Goal: Check status: Check status

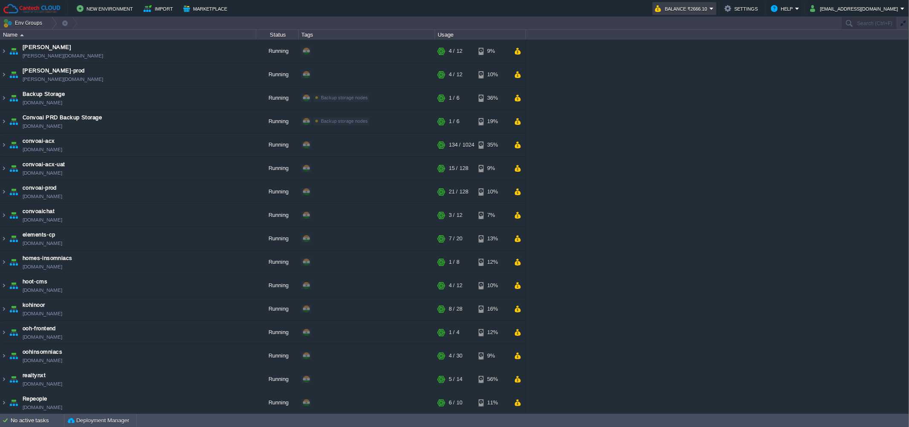
click at [699, 7] on button "Balance ₹2666.10" at bounding box center [682, 8] width 55 height 10
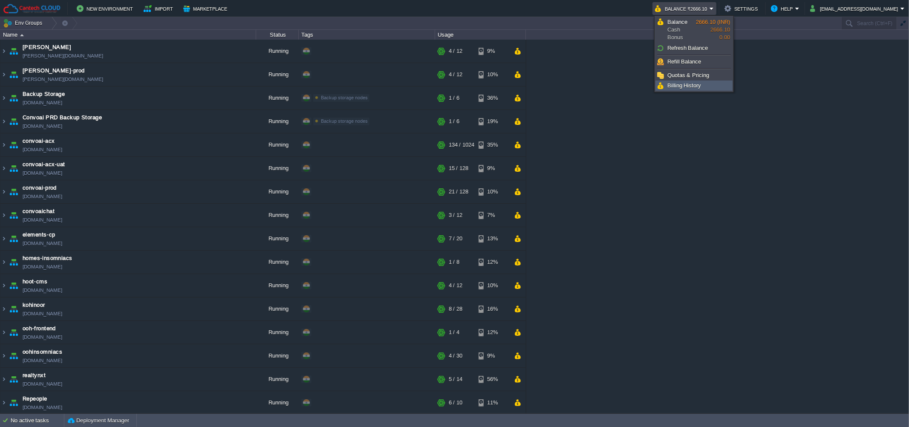
click at [697, 84] on span "Billing History" at bounding box center [684, 85] width 34 height 6
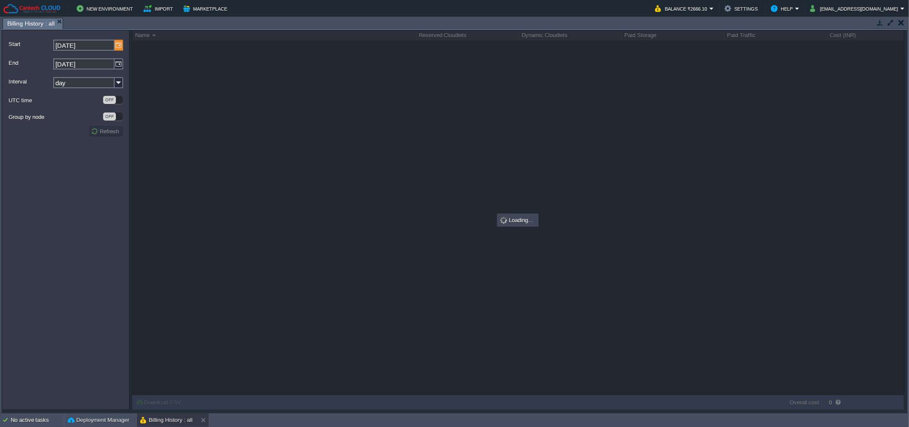
click at [118, 45] on img at bounding box center [119, 45] width 9 height 11
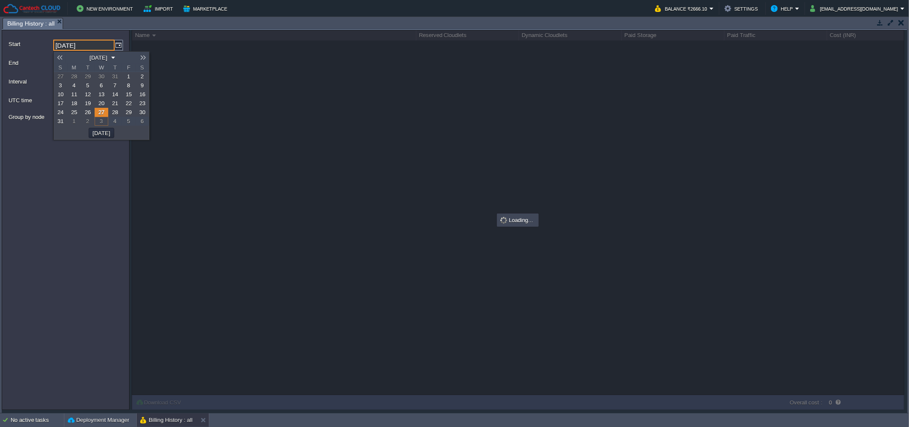
click at [68, 123] on link "1" at bounding box center [74, 121] width 14 height 9
type input "[DATE]"
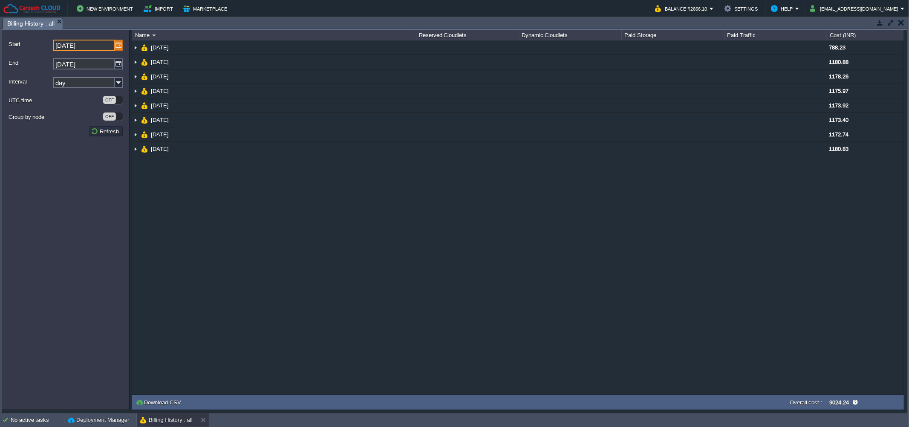
click at [116, 49] on img at bounding box center [119, 45] width 9 height 11
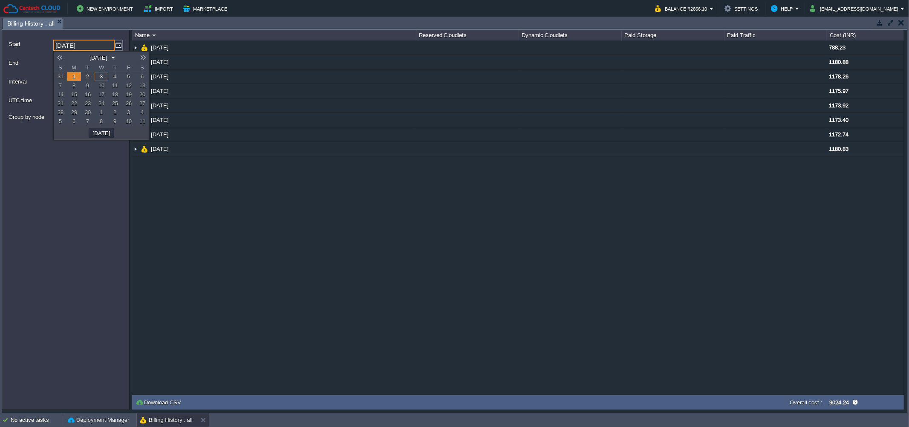
click at [90, 190] on form "Start [DATE] End [DATE] Interval day UTC time OFF Group by node OFF Refresh" at bounding box center [66, 220] width 128 height 380
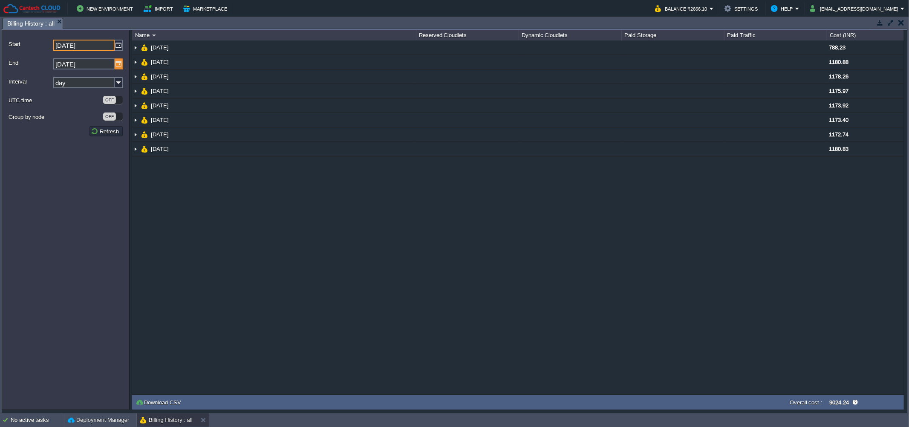
click at [118, 66] on img at bounding box center [119, 63] width 9 height 11
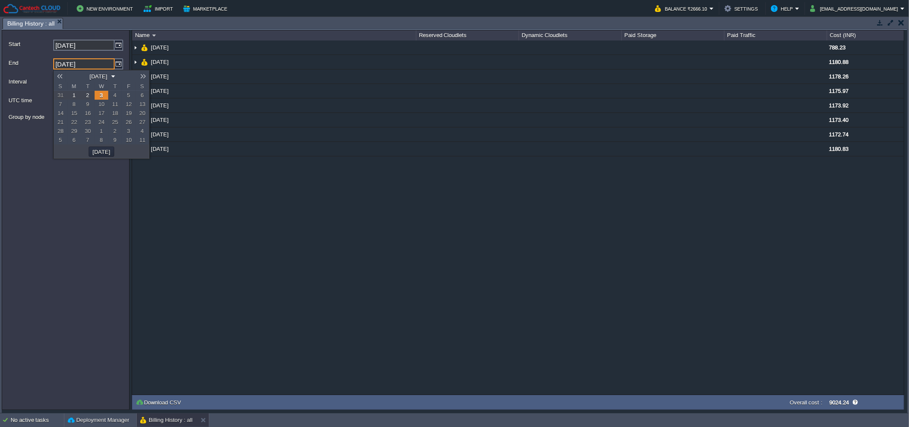
click at [114, 131] on span "2" at bounding box center [115, 131] width 3 height 6
click at [89, 99] on link "2" at bounding box center [88, 95] width 14 height 9
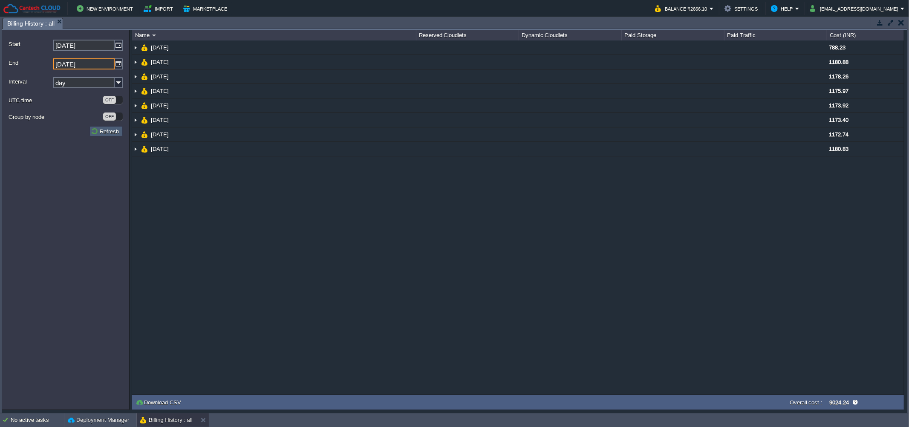
click at [111, 130] on button "Refresh" at bounding box center [106, 131] width 31 height 8
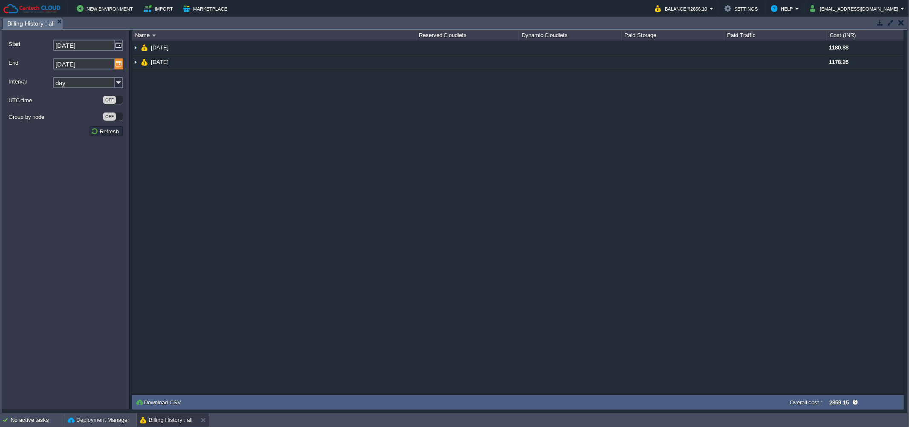
click at [120, 66] on img at bounding box center [119, 63] width 9 height 11
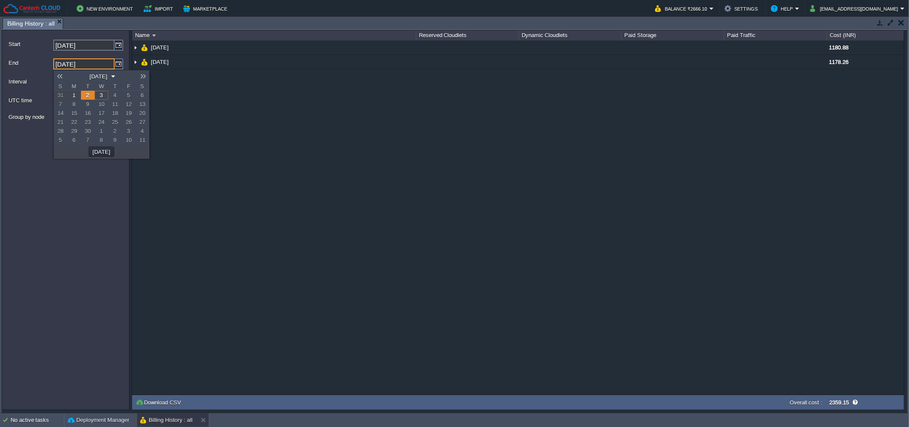
click at [98, 96] on link "3" at bounding box center [102, 95] width 14 height 9
type input "[DATE]"
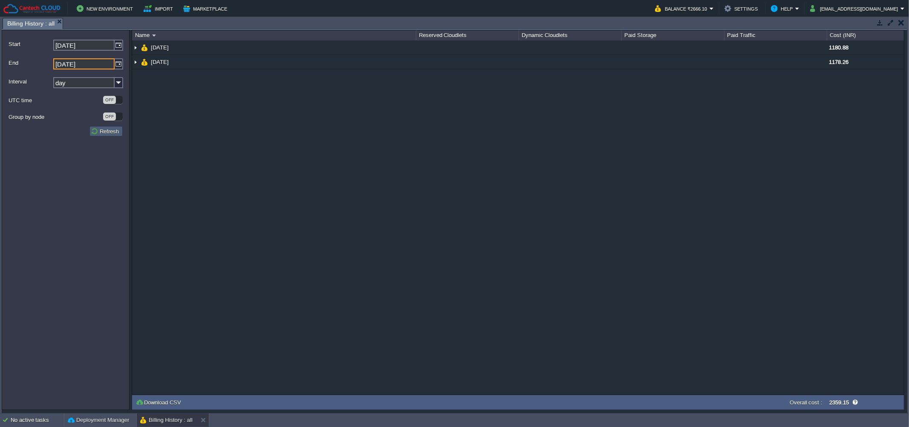
click at [92, 131] on button "Refresh" at bounding box center [106, 131] width 31 height 8
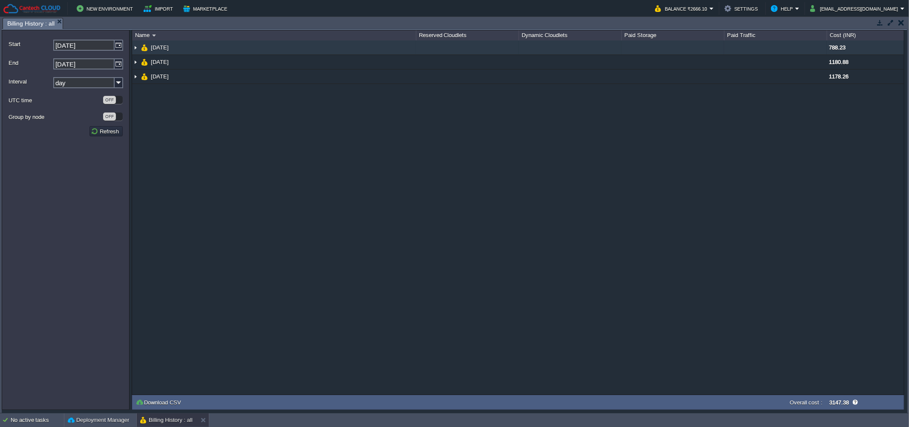
click at [155, 48] on span "[DATE]" at bounding box center [160, 47] width 20 height 7
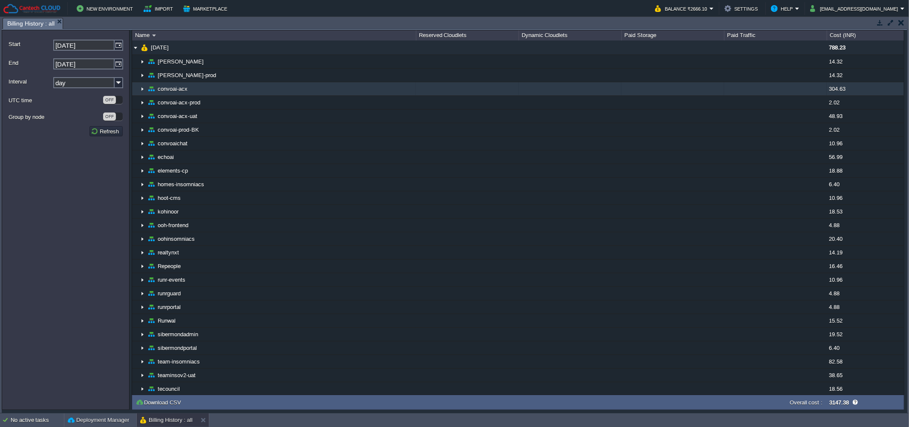
click at [228, 86] on td "convoai-acx" at bounding box center [274, 89] width 284 height 14
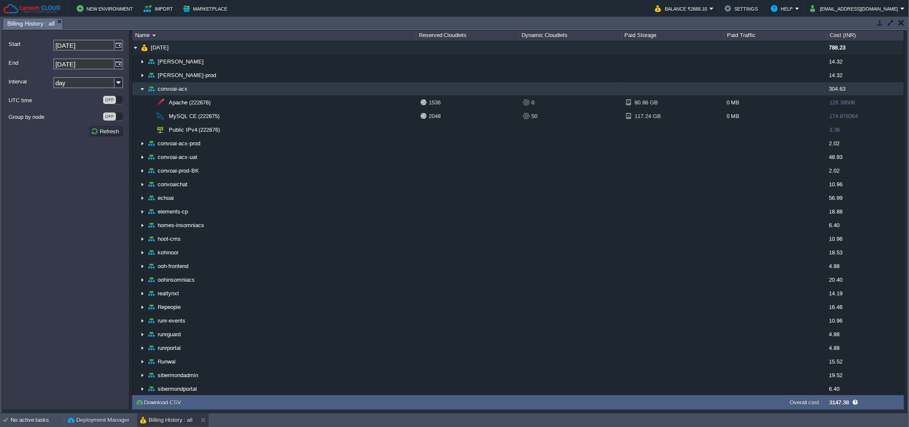
click at [228, 86] on td "convoai-acx" at bounding box center [274, 89] width 284 height 14
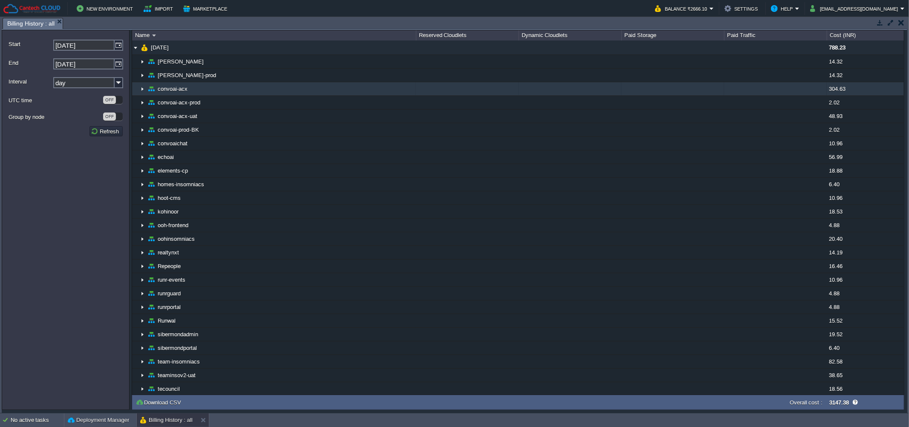
click at [228, 86] on td "convoai-acx" at bounding box center [274, 89] width 284 height 14
click at [225, 86] on td "convoai-acx" at bounding box center [274, 89] width 284 height 14
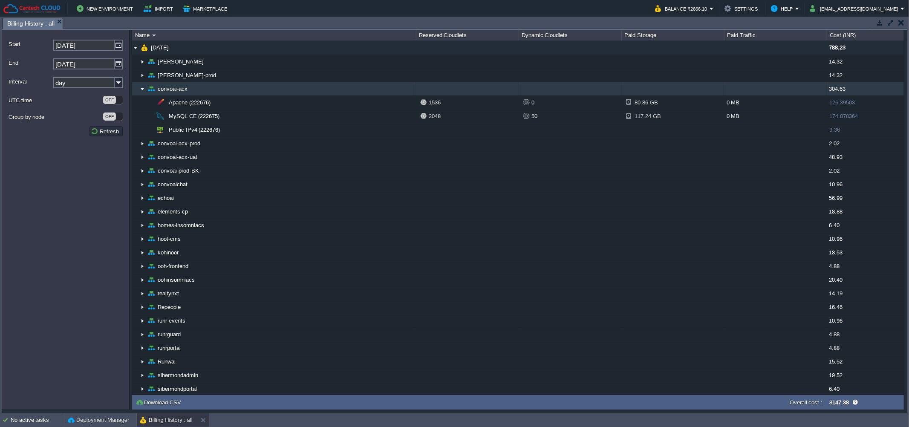
click at [225, 86] on td "convoai-acx" at bounding box center [274, 89] width 284 height 14
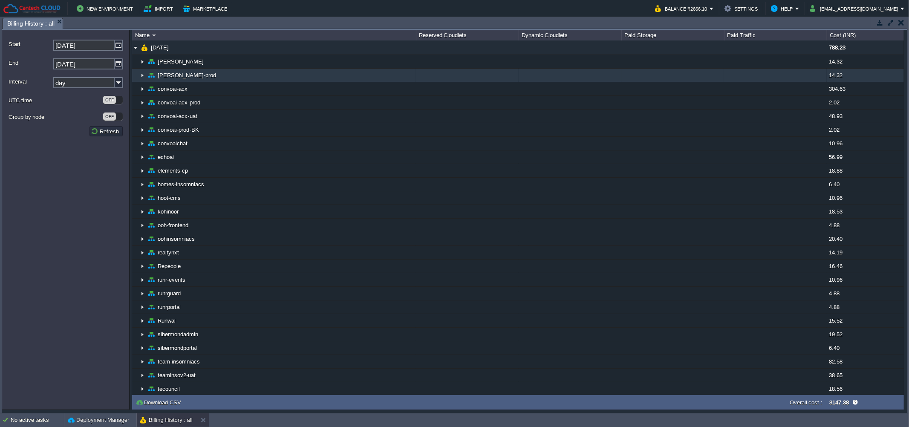
click at [225, 78] on td "[PERSON_NAME]-prod" at bounding box center [274, 76] width 284 height 14
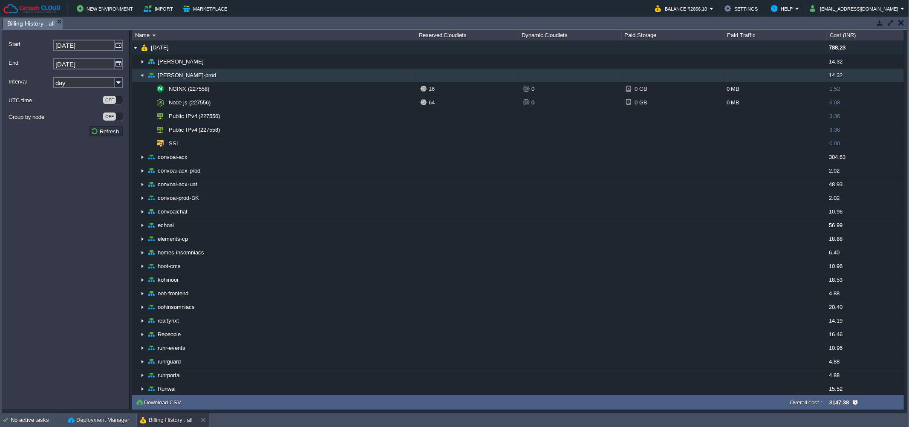
click at [225, 78] on td "[PERSON_NAME]-prod" at bounding box center [274, 76] width 284 height 14
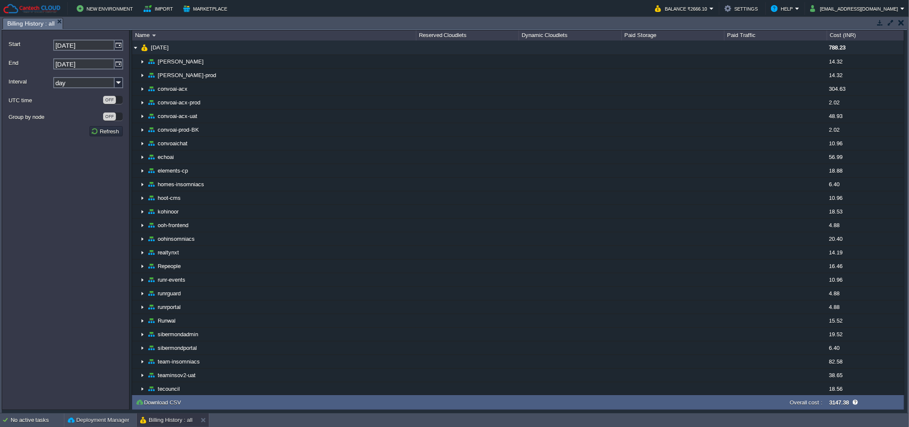
click at [63, 207] on form "Start [DATE] End [DATE] Interval day UTC time OFF Group by node OFF Refresh" at bounding box center [66, 220] width 128 height 380
